Goal: Task Accomplishment & Management: Manage account settings

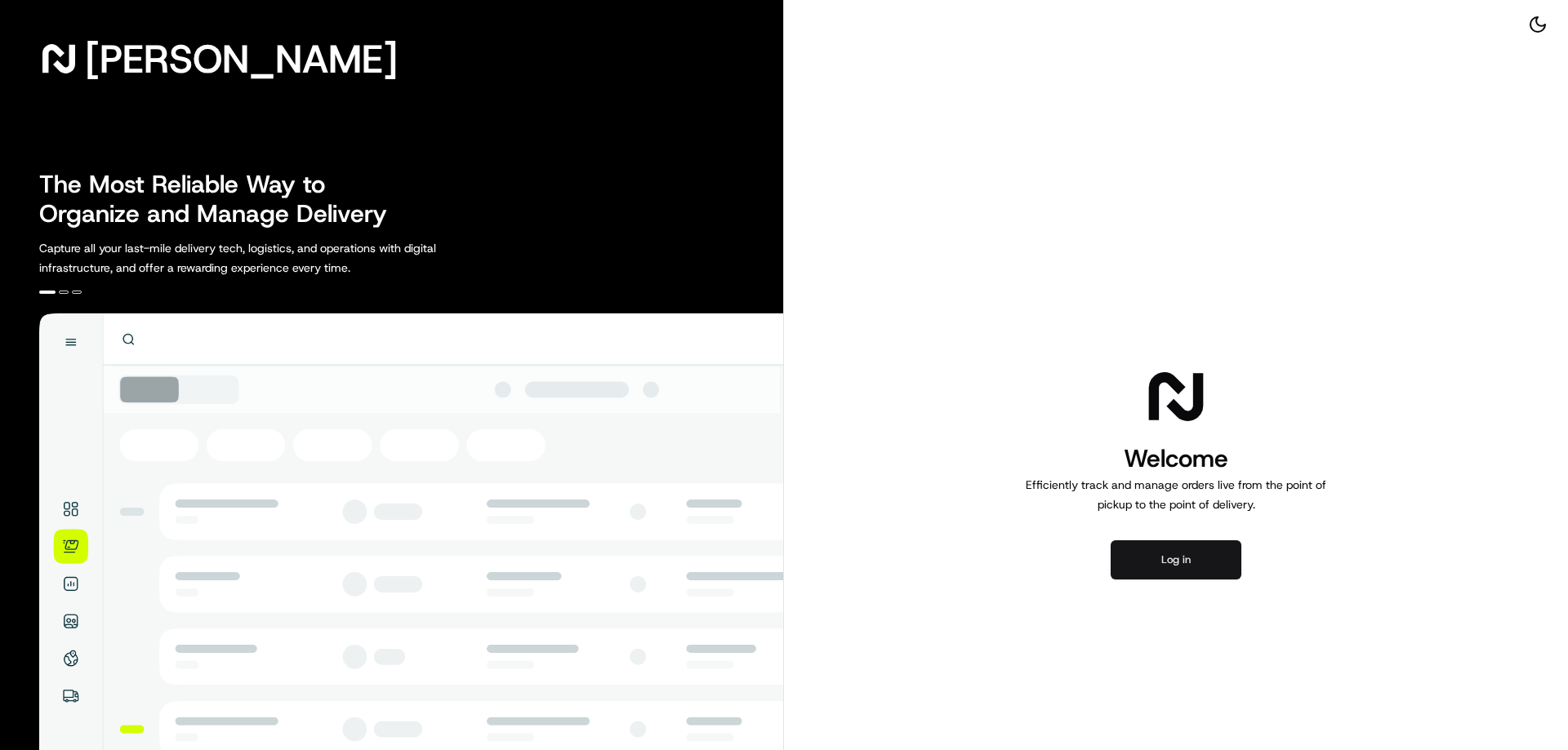
click at [1182, 563] on button "Log in" at bounding box center [1176, 559] width 131 height 39
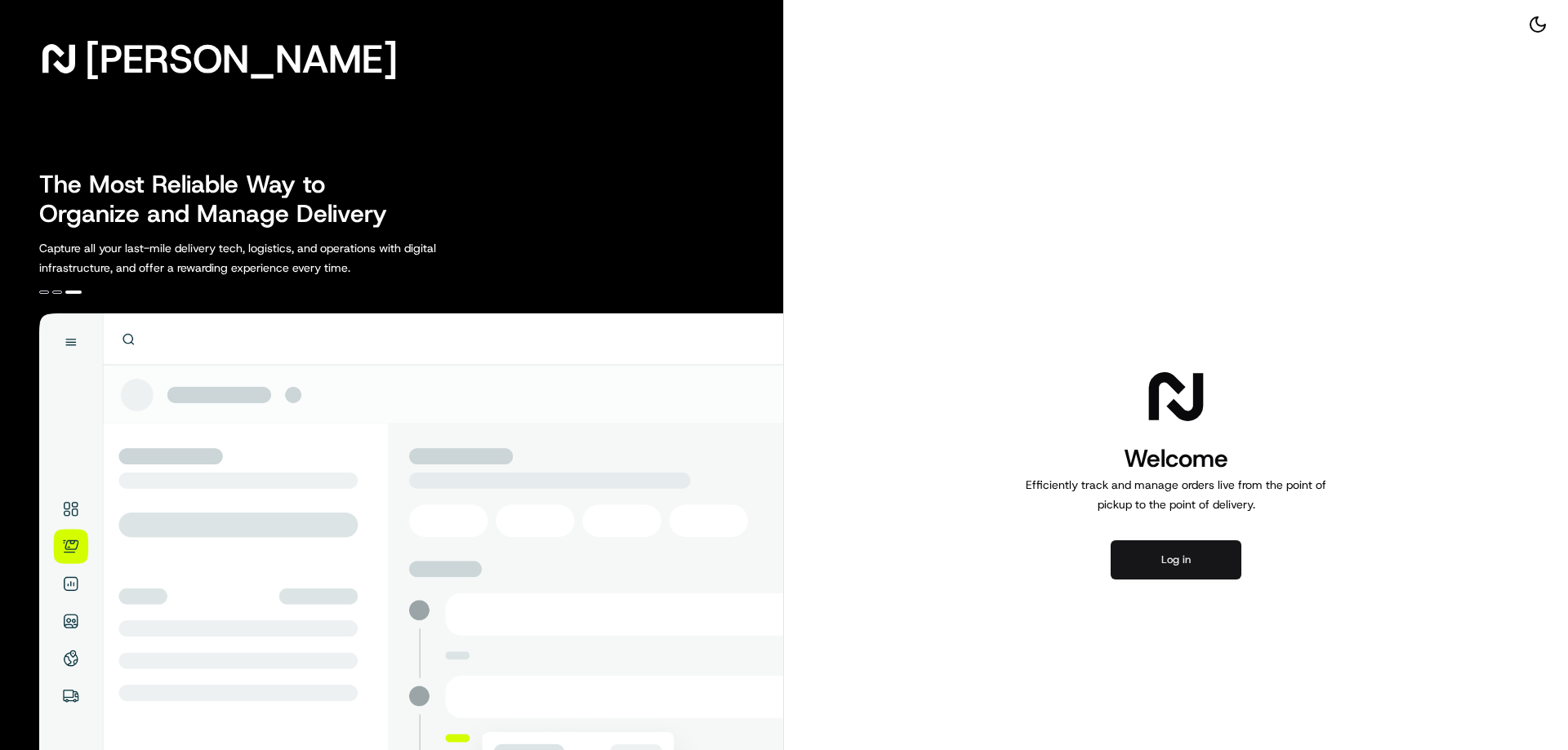
click at [1151, 564] on button "Log in" at bounding box center [1176, 559] width 131 height 39
